Goal: Task Accomplishment & Management: Manage account settings

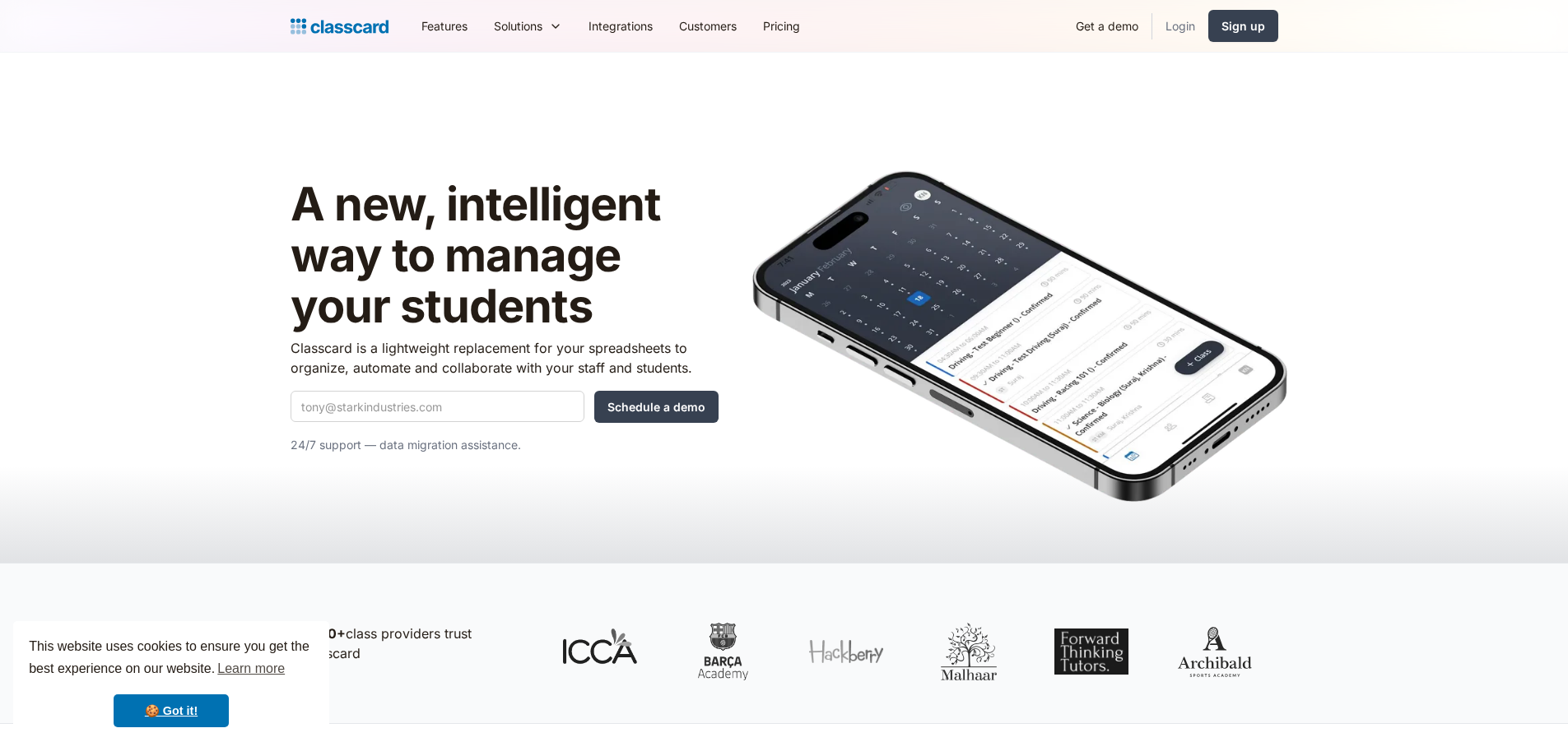
click at [1171, 29] on link "Login" at bounding box center [1181, 26] width 56 height 37
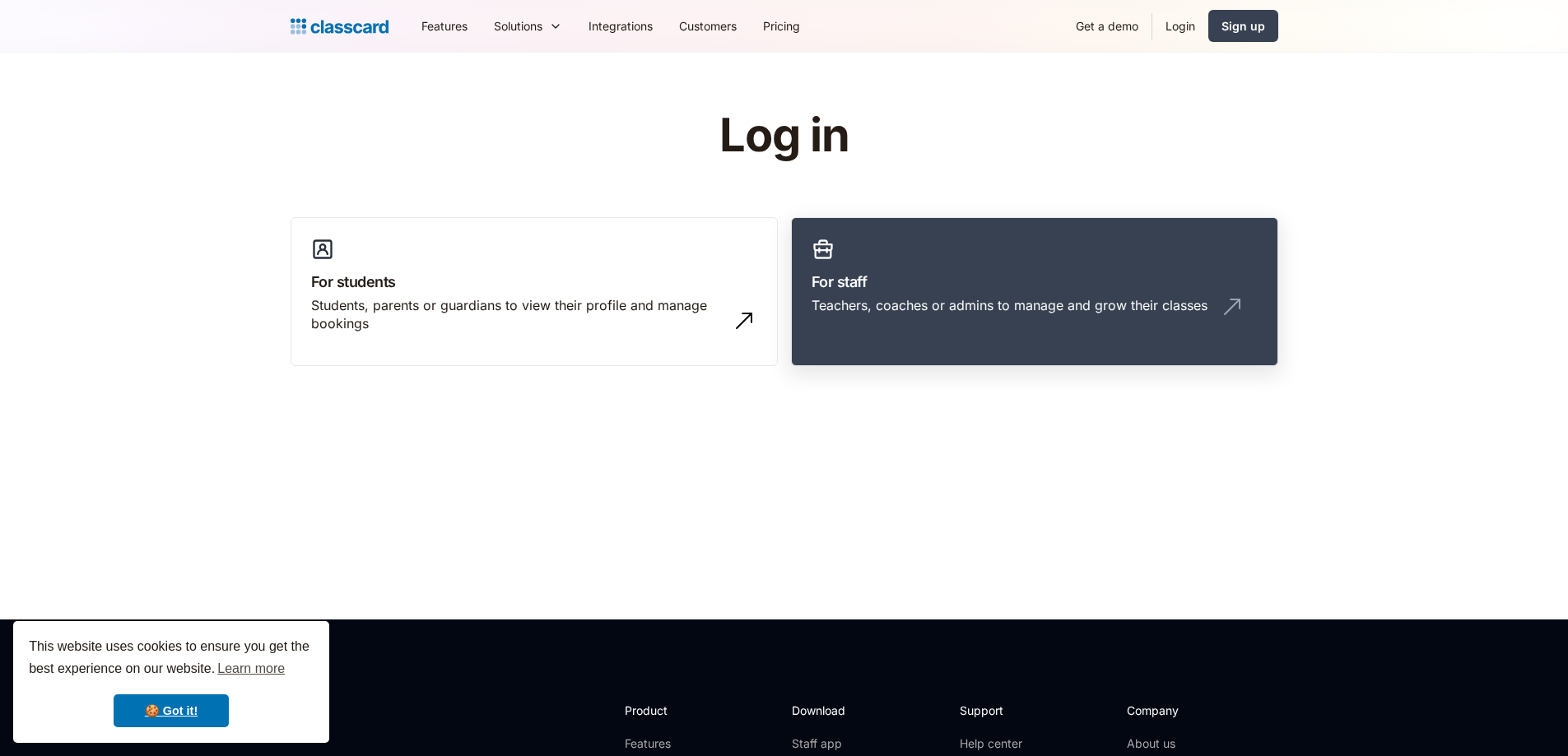
click at [999, 315] on div "Teachers, coaches or admins to manage and grow their classes" at bounding box center [1035, 311] width 446 height 31
